Goal: Information Seeking & Learning: Learn about a topic

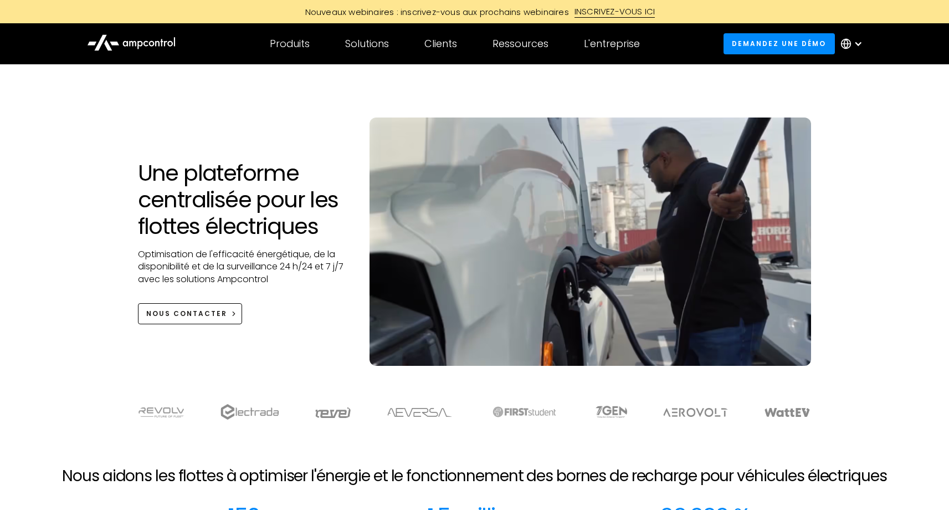
click at [218, 186] on h1 "Une plateforme centralisée pour les flottes électriques" at bounding box center [243, 200] width 210 height 80
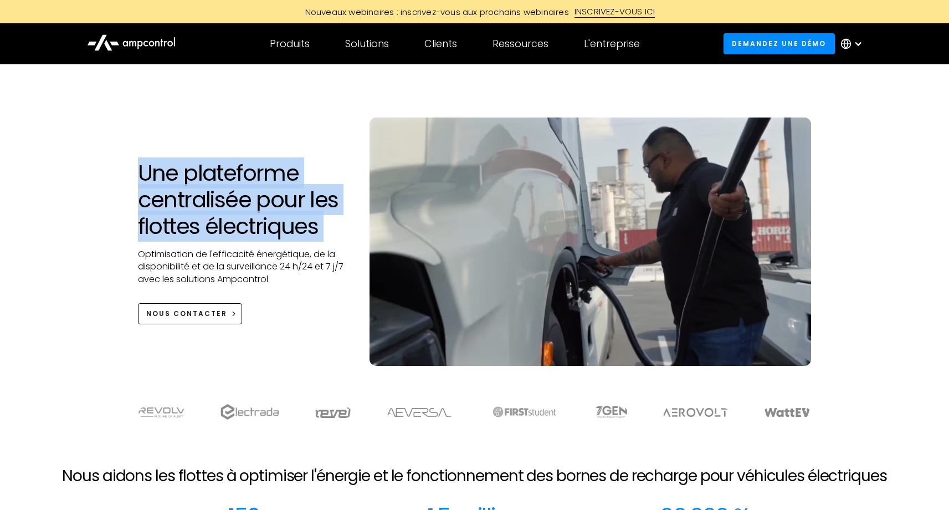
click at [218, 186] on h1 "Une plateforme centralisée pour les flottes électriques" at bounding box center [243, 200] width 210 height 80
click at [233, 197] on h1 "Une plateforme centralisée pour les flottes électriques" at bounding box center [243, 200] width 210 height 80
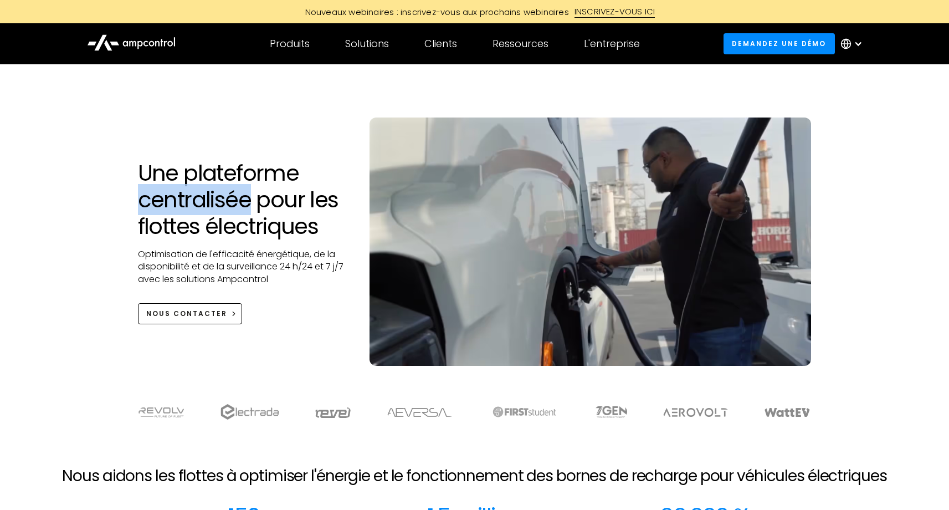
click at [233, 197] on h1 "Une plateforme centralisée pour les flottes électriques" at bounding box center [243, 200] width 210 height 80
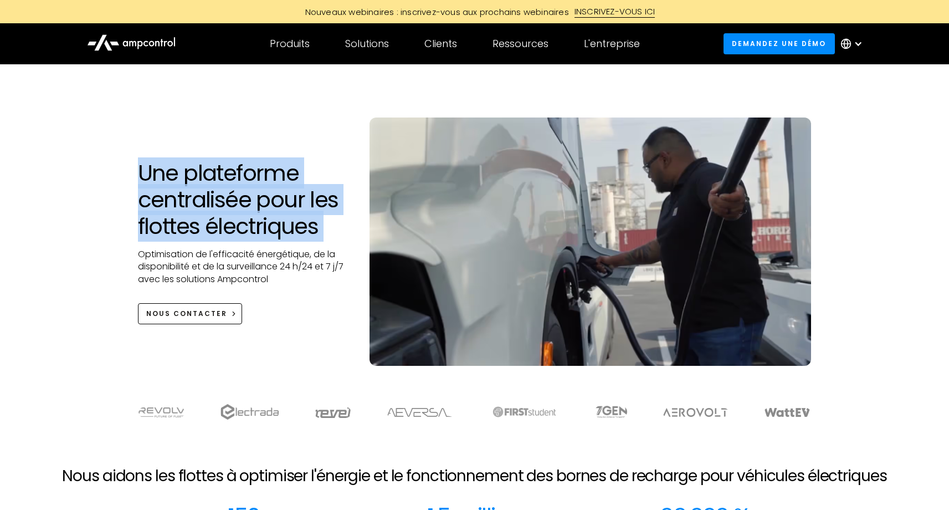
click at [233, 197] on h1 "Une plateforme centralisée pour les flottes électriques" at bounding box center [243, 200] width 210 height 80
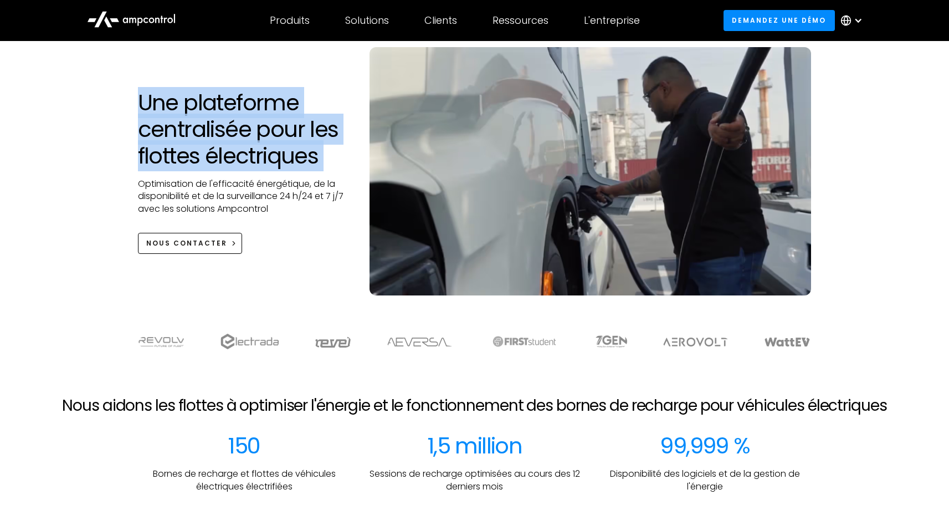
scroll to position [57, 0]
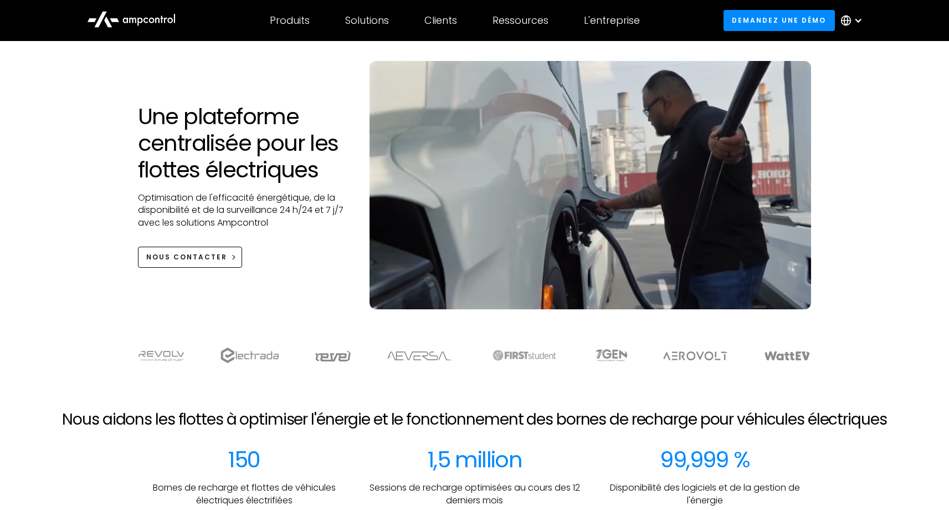
click at [269, 196] on p "Optimisation de l'efficacité énergétique, de la disponibilité et de la surveill…" at bounding box center [243, 210] width 210 height 37
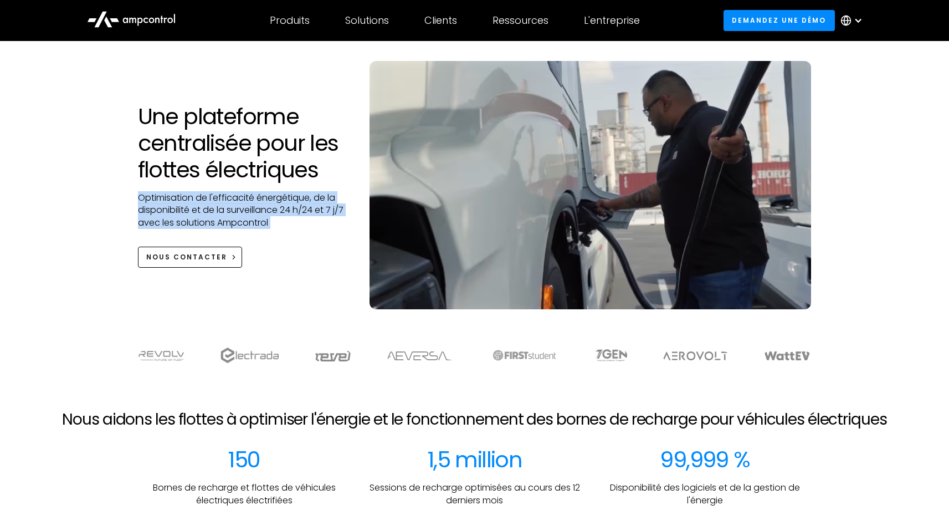
click at [269, 196] on p "Optimisation de l'efficacité énergétique, de la disponibilité et de la surveill…" at bounding box center [243, 210] width 210 height 37
click at [251, 202] on p "Optimisation de l'efficacité énergétique, de la disponibilité et de la surveill…" at bounding box center [243, 210] width 210 height 37
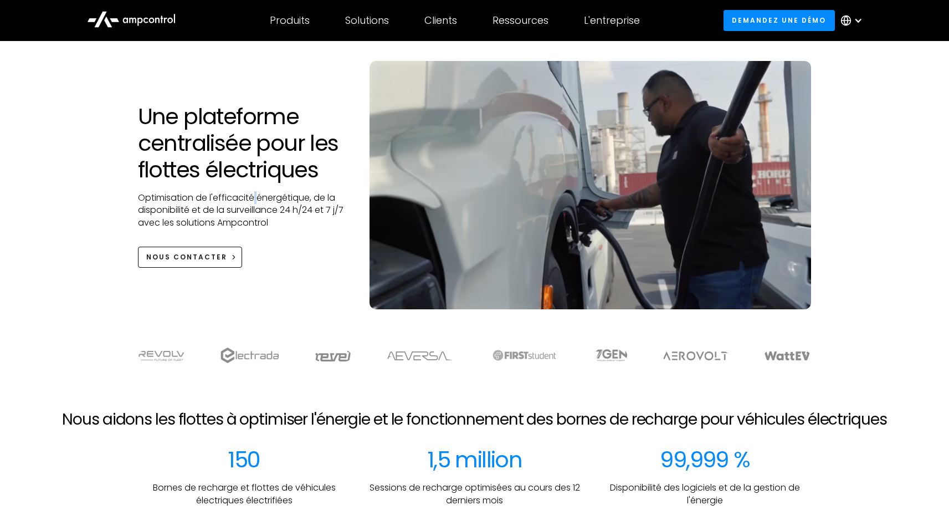
click at [251, 202] on p "Optimisation de l'efficacité énergétique, de la disponibilité et de la surveill…" at bounding box center [243, 210] width 210 height 37
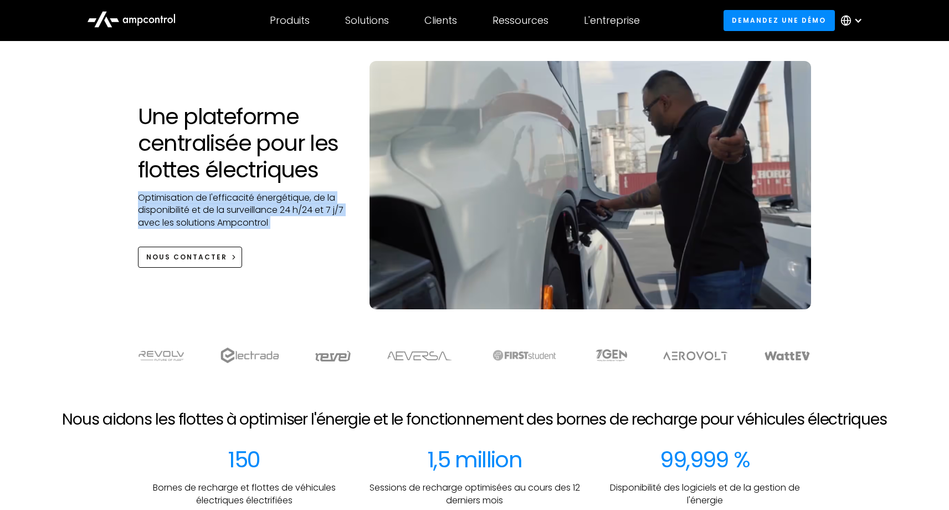
click at [251, 202] on p "Optimisation de l'efficacité énergétique, de la disponibilité et de la surveill…" at bounding box center [243, 210] width 210 height 37
click at [252, 354] on img at bounding box center [249, 355] width 58 height 16
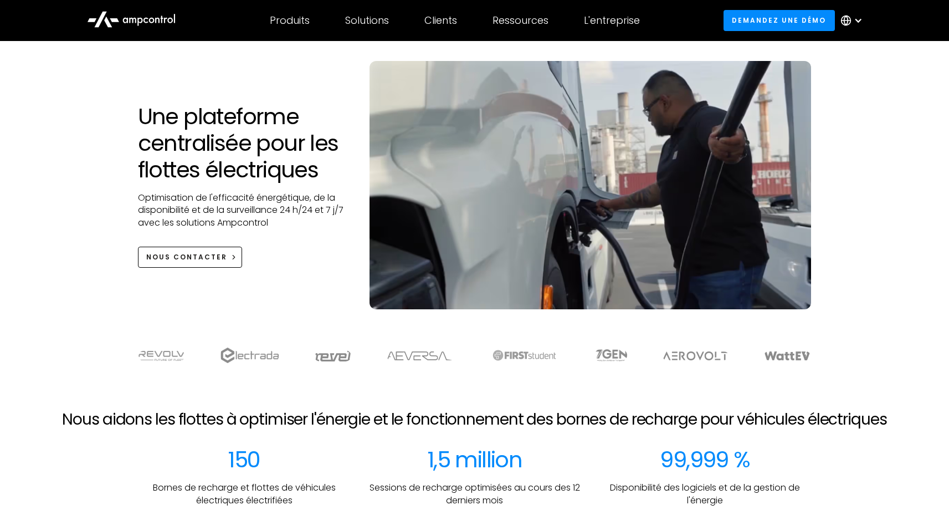
click at [317, 350] on div at bounding box center [332, 355] width 37 height 12
click at [459, 351] on div at bounding box center [475, 355] width 776 height 16
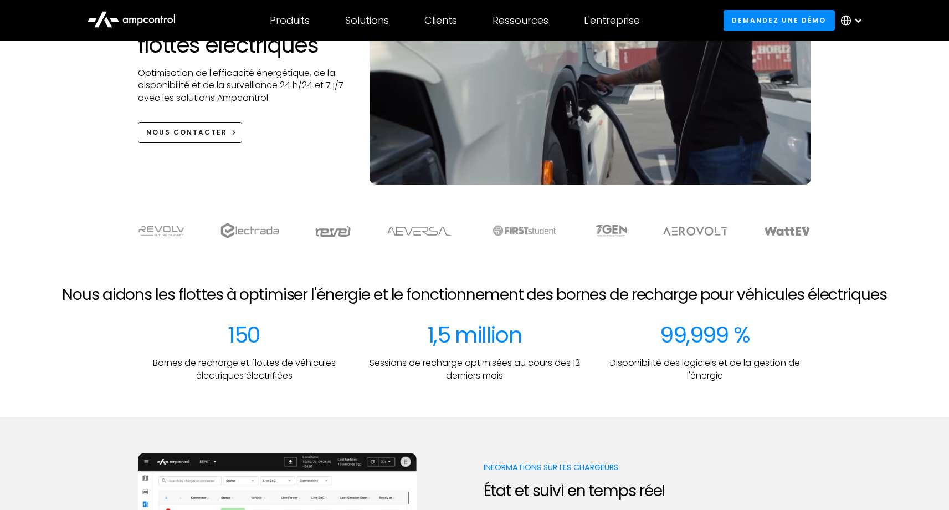
scroll to position [184, 0]
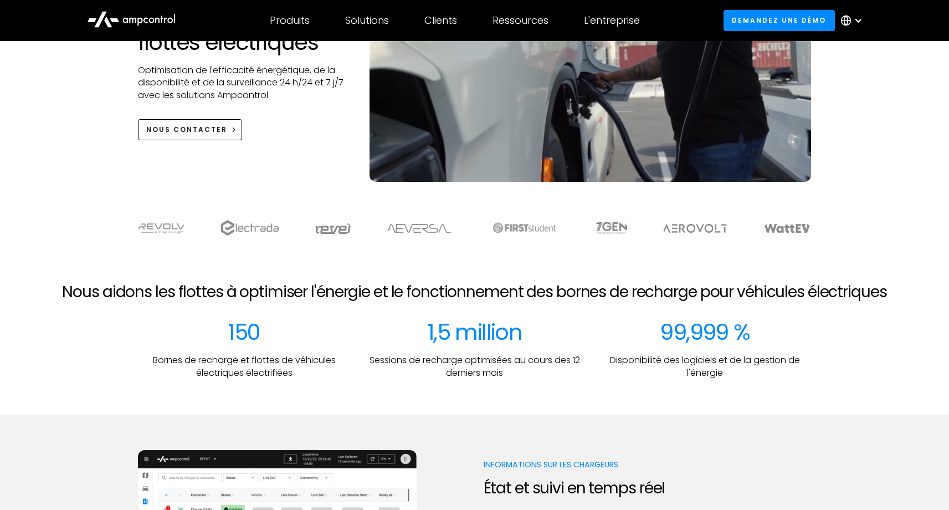
click at [360, 301] on h2 "Nous aidons les flottes à optimiser l'énergie et le fonctionnement des bornes d…" at bounding box center [474, 292] width 824 height 19
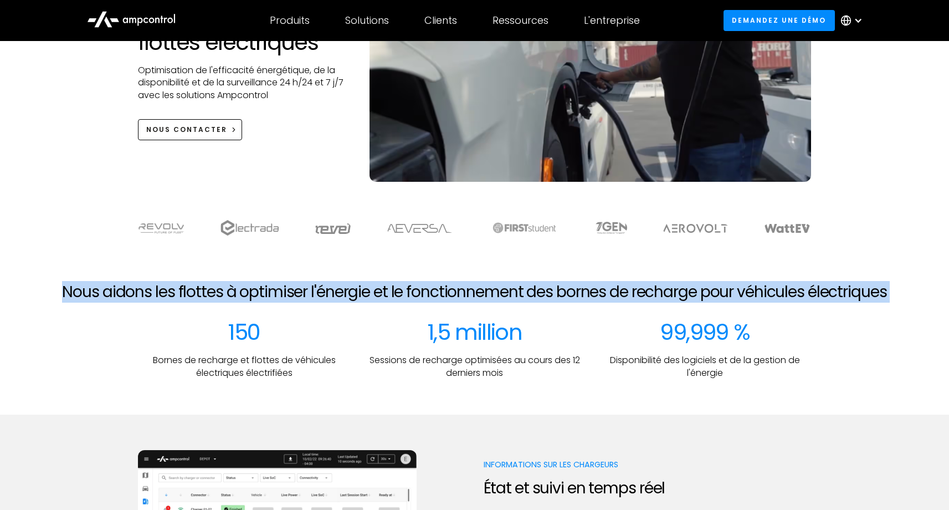
click at [360, 301] on h2 "Nous aidons les flottes à optimiser l'énergie et le fonctionnement des bornes d…" at bounding box center [474, 292] width 824 height 19
click at [389, 299] on h2 "Nous aidons les flottes à optimiser l'énergie et le fonctionnement des bornes d…" at bounding box center [474, 292] width 824 height 19
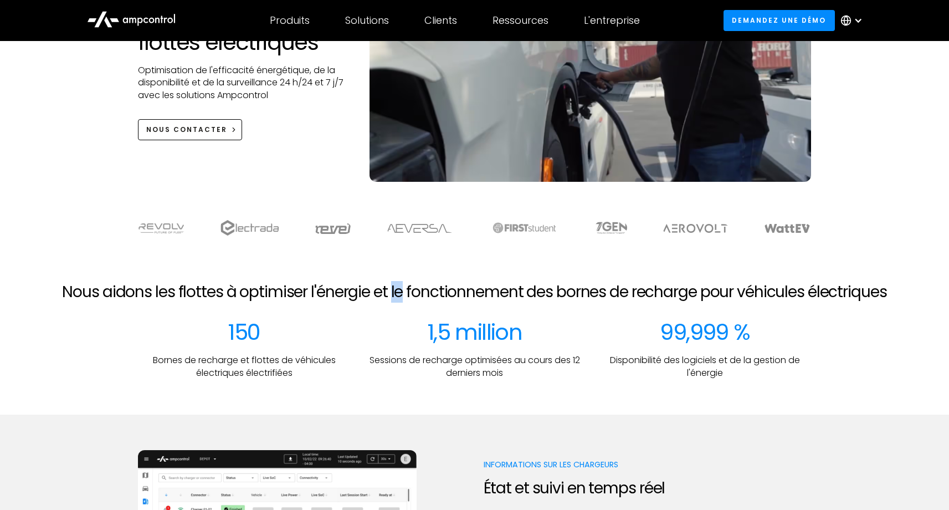
click at [389, 299] on h2 "Nous aidons les flottes à optimiser l'énergie et le fonctionnement des bornes d…" at bounding box center [474, 292] width 824 height 19
